Goal: Navigation & Orientation: Find specific page/section

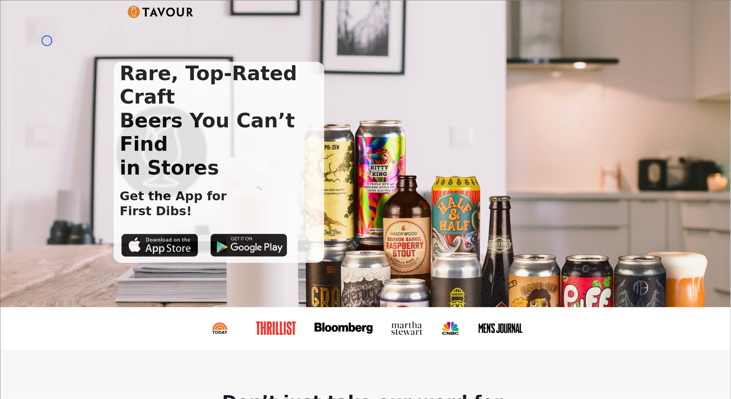
click at [47, 41] on div "Rare, Top-Rated Craft Beers You Can’t Find in Stores Get the App for First Dibs!" at bounding box center [365, 153] width 730 height 307
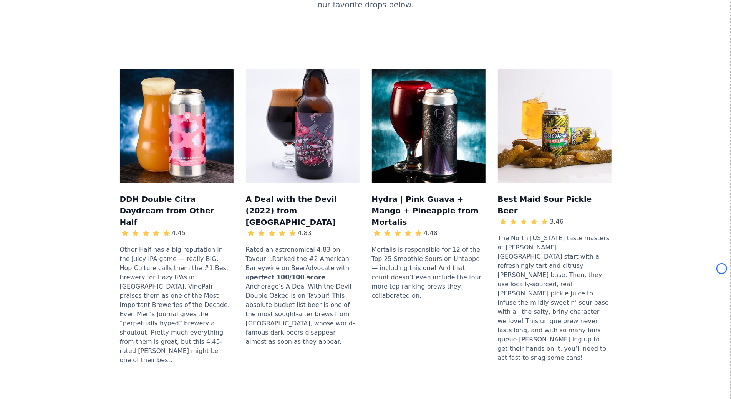
scroll to position [808, 0]
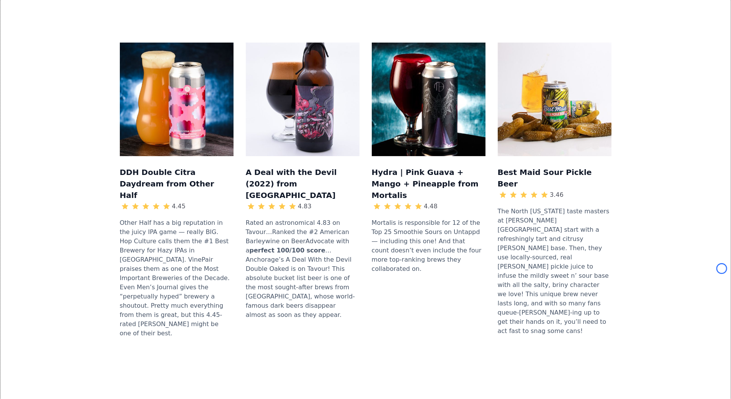
click at [47, 41] on div "DDH Double Citra Daydream from Other Half 4.45 Other Half has a big reputation …" at bounding box center [365, 194] width 705 height 352
click at [39, 56] on div "DDH Double Citra Daydream from Other Half 4.45 Other Half has a big reputation …" at bounding box center [365, 194] width 705 height 352
click at [58, 76] on div "DDH Double Citra Daydream from Other Half 4.45 Other Half has a big reputation …" at bounding box center [365, 194] width 705 height 352
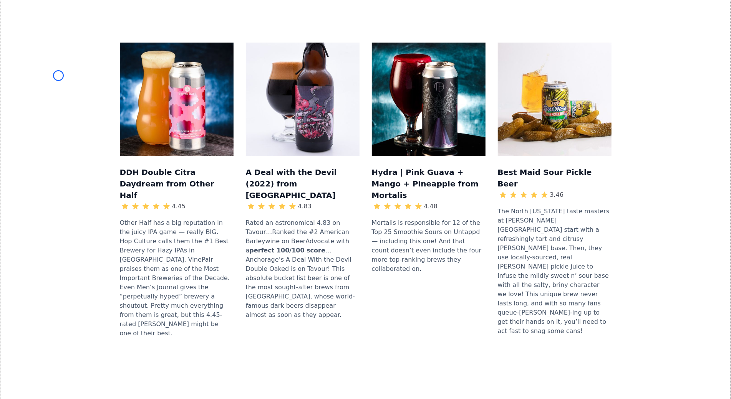
scroll to position [128, 0]
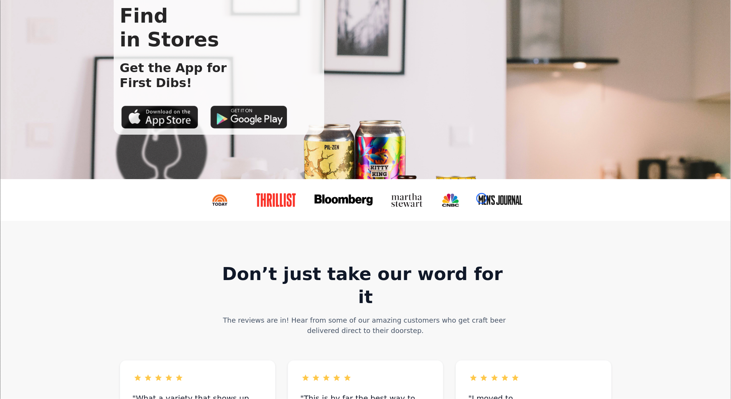
click at [482, 199] on img at bounding box center [500, 200] width 45 height 12
click at [280, 200] on img at bounding box center [276, 200] width 41 height 13
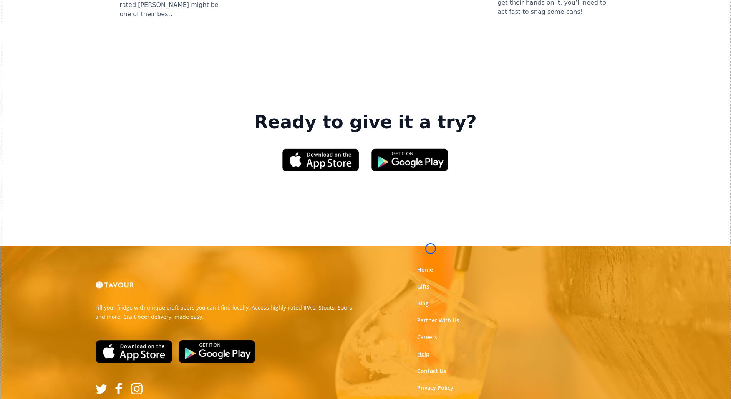
click at [429, 351] on link "Help" at bounding box center [423, 355] width 12 height 8
